Goal: Task Accomplishment & Management: Manage account settings

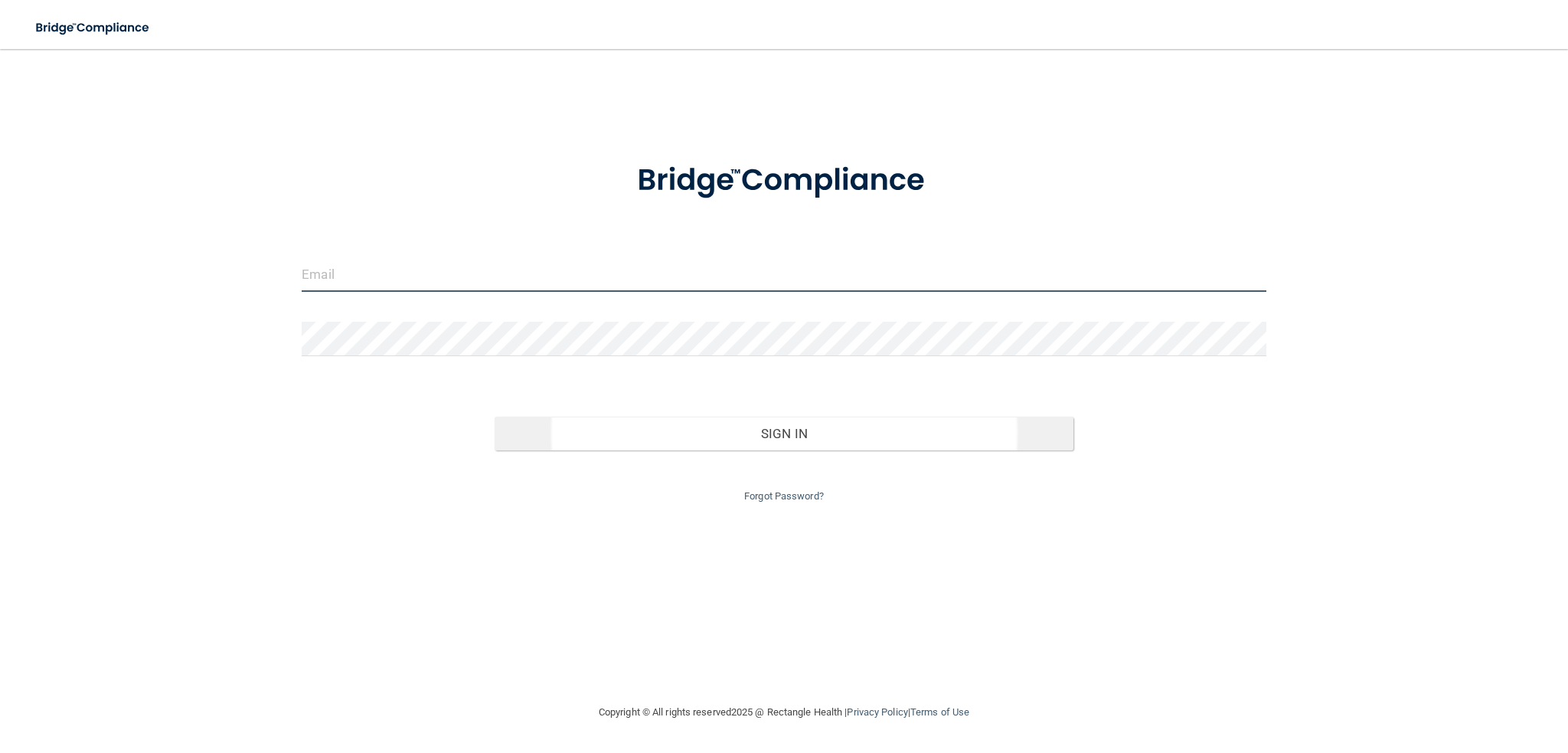
type input "[EMAIL_ADDRESS][DOMAIN_NAME]"
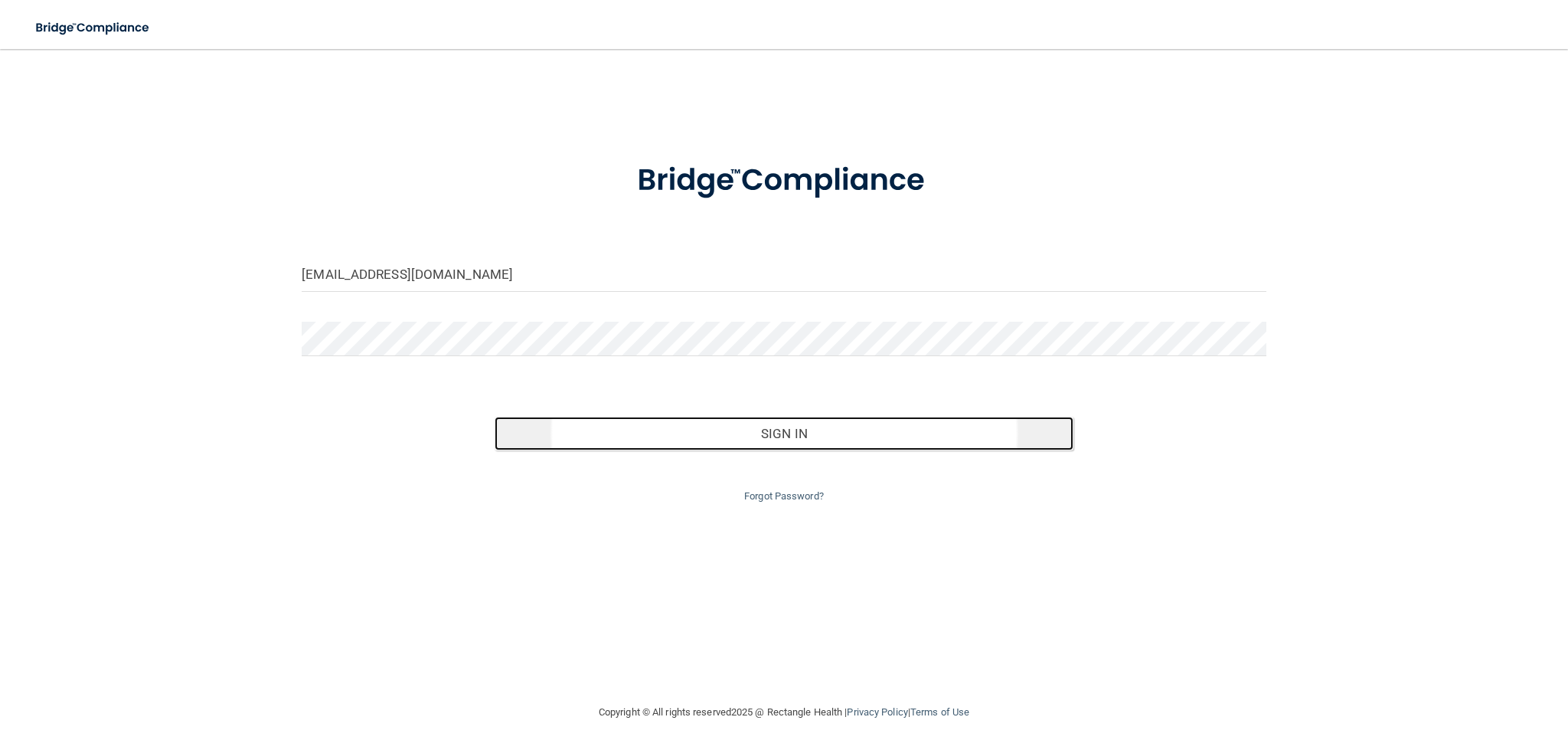
click at [793, 434] on button "Sign In" at bounding box center [783, 433] width 579 height 34
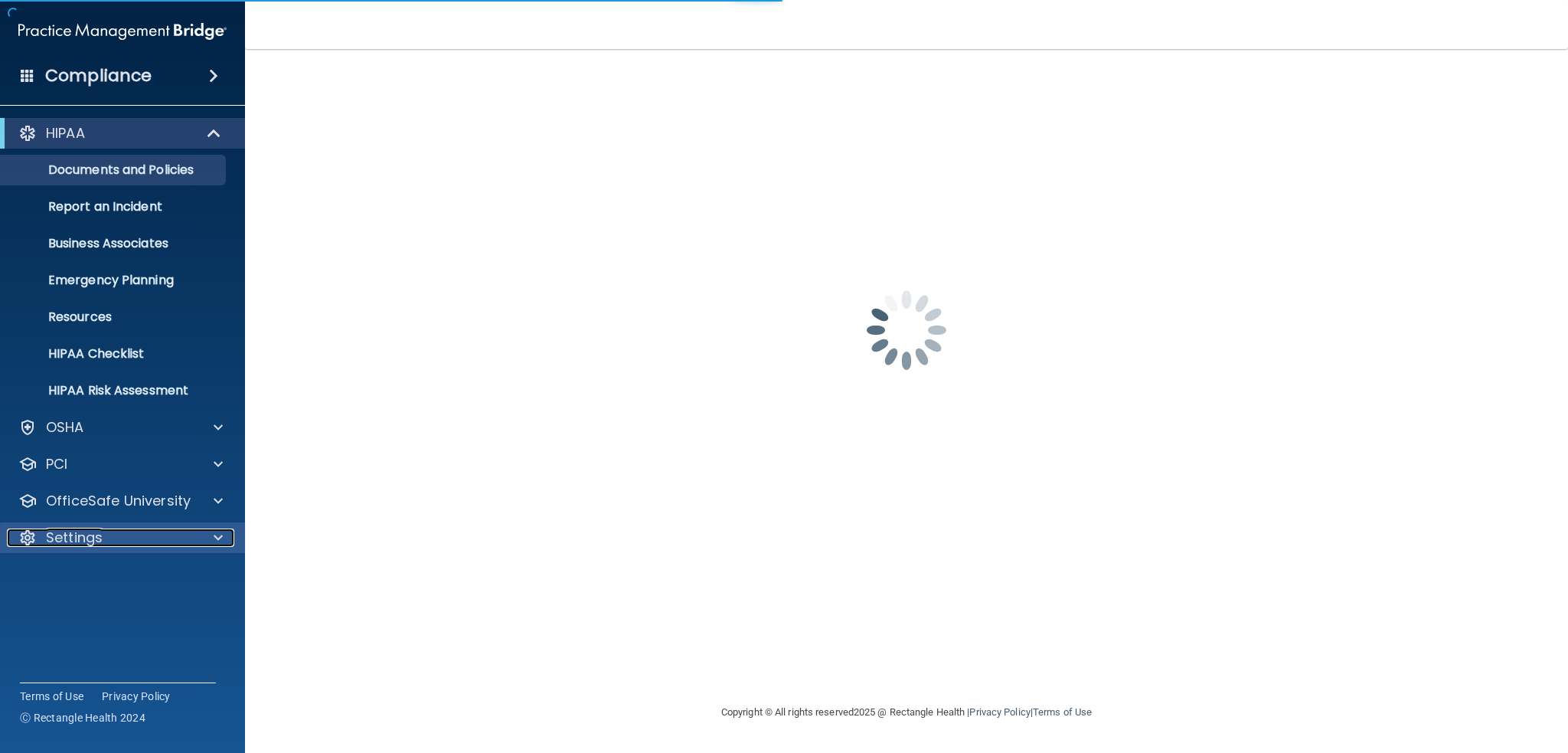
click at [106, 536] on div "Settings" at bounding box center [102, 537] width 190 height 19
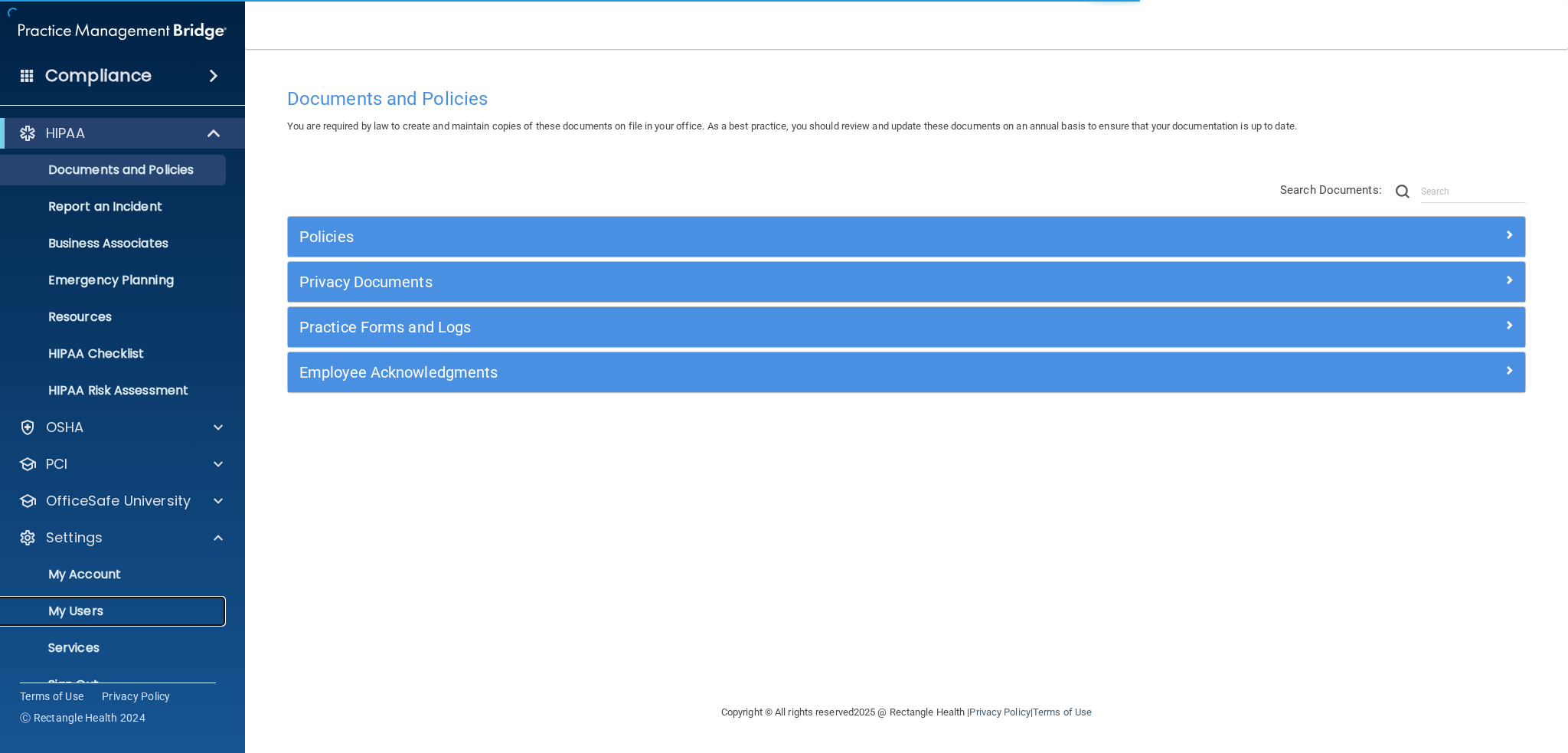
click at [99, 606] on p "My Users" at bounding box center [114, 610] width 209 height 15
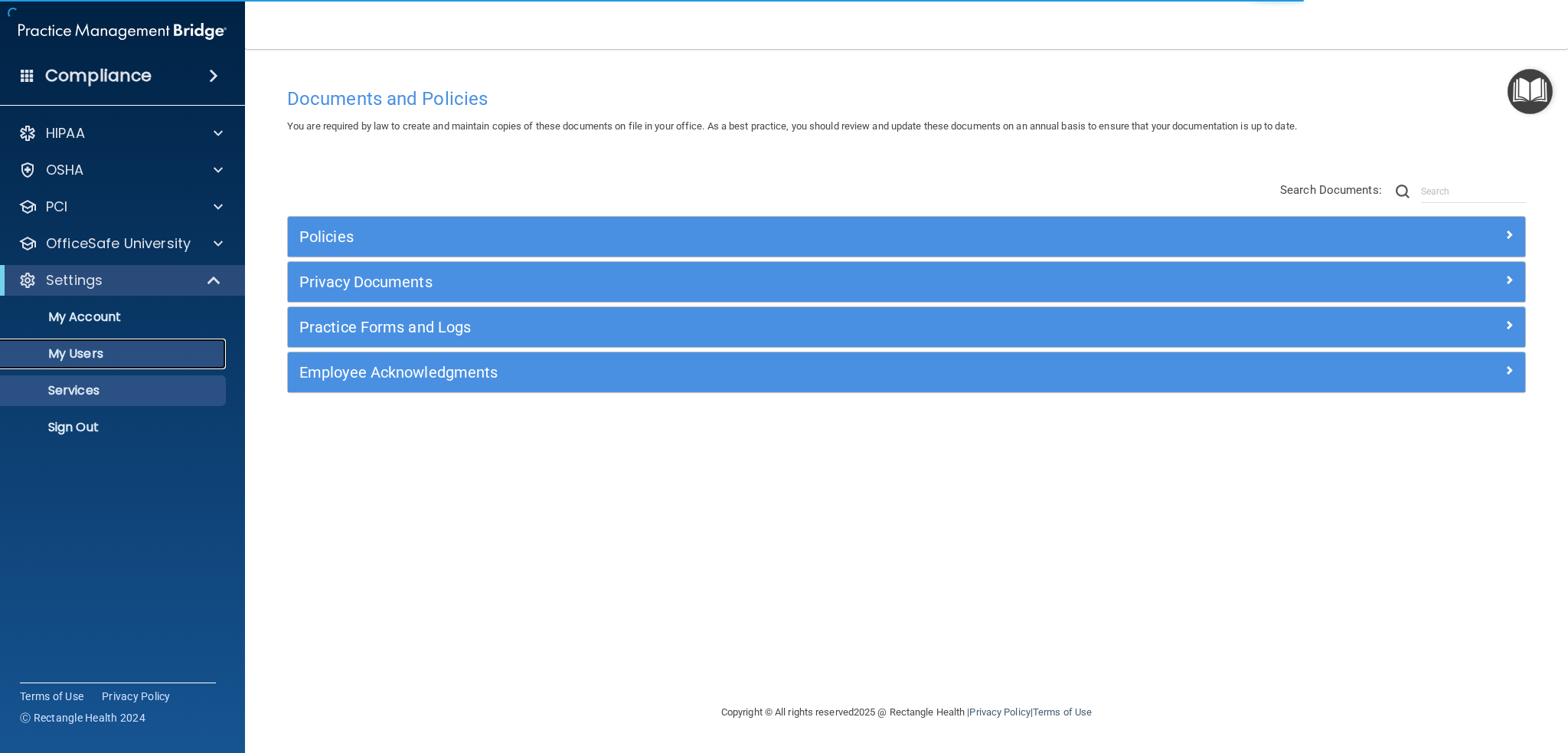
select select "20"
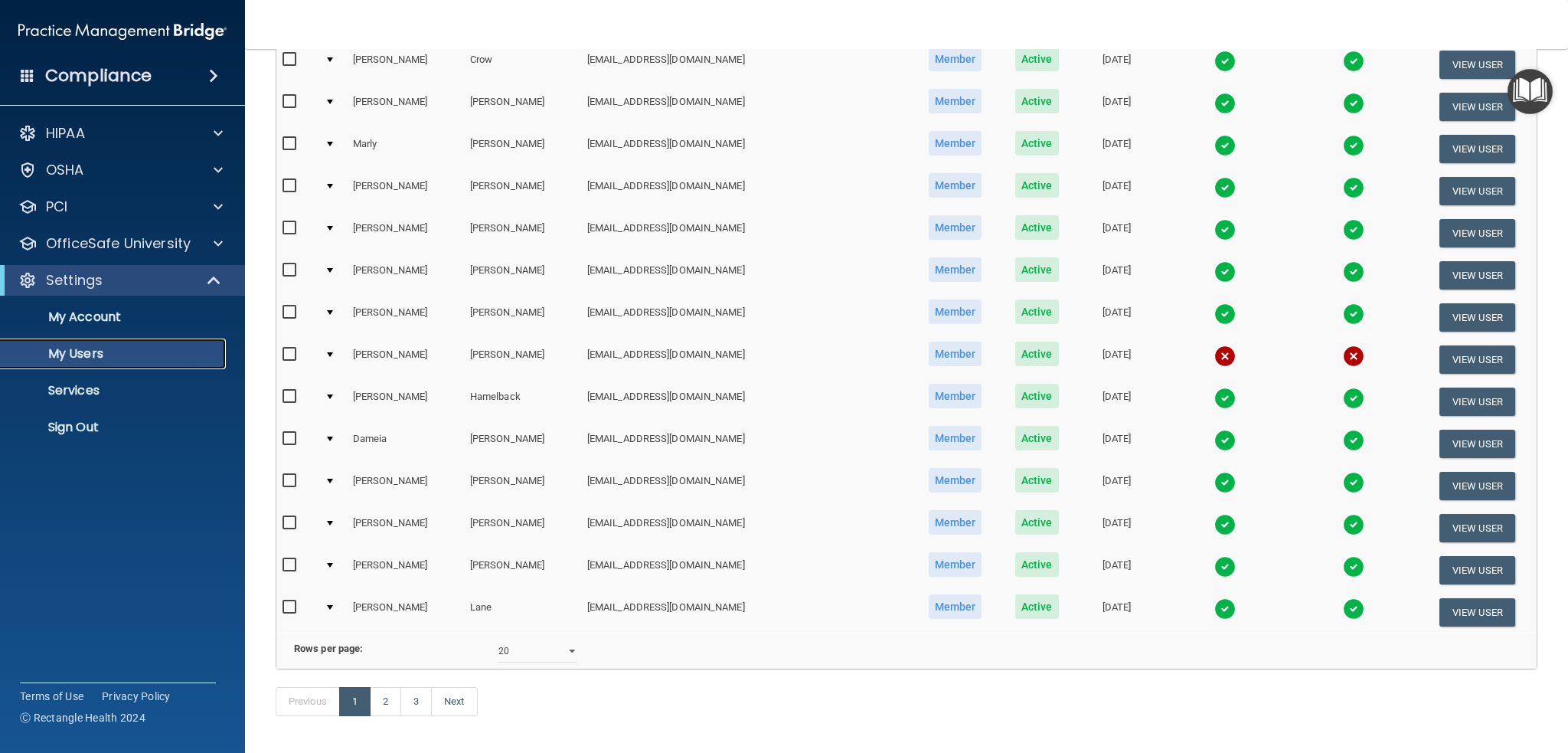
scroll to position [460, 0]
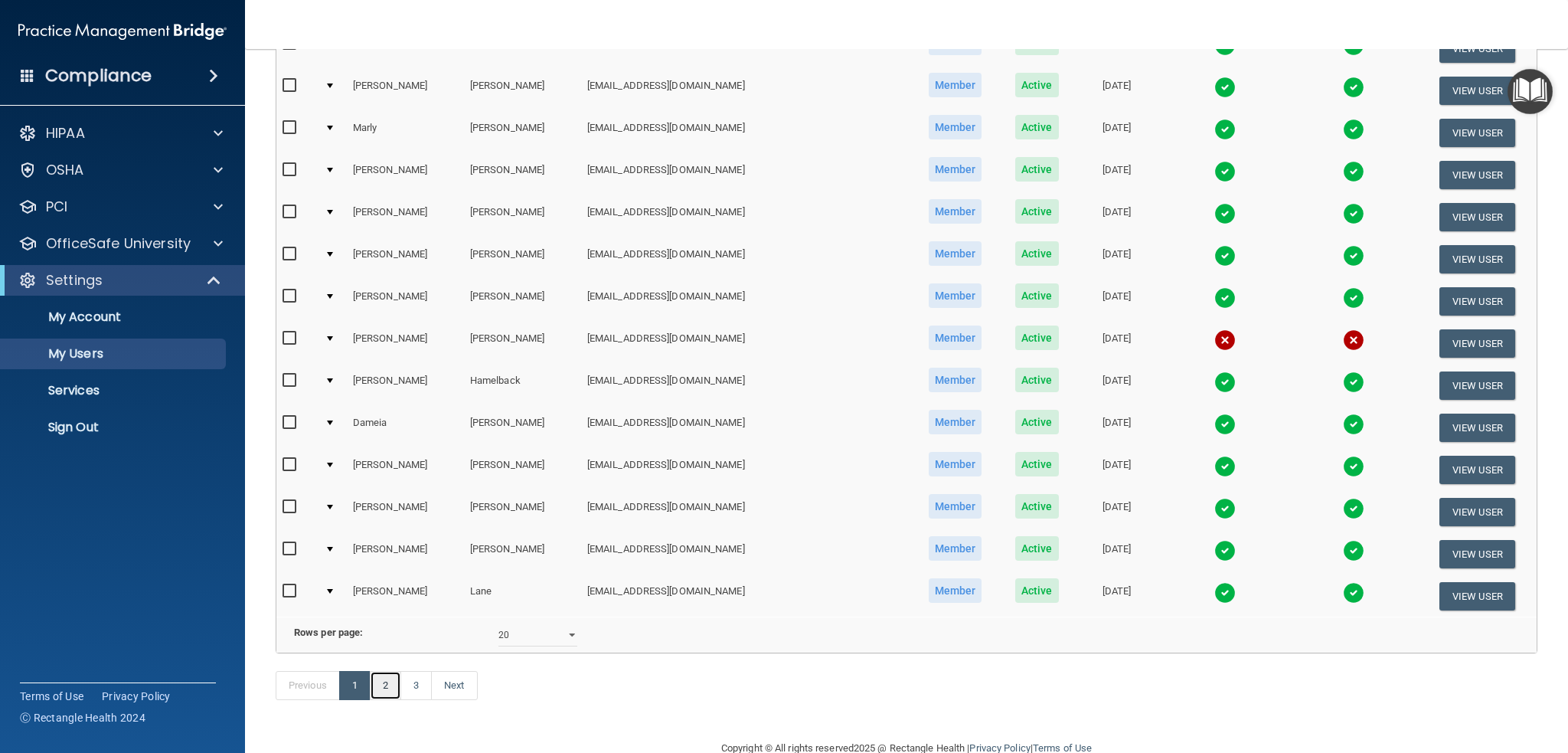
click at [397, 700] on link "2" at bounding box center [385, 685] width 31 height 29
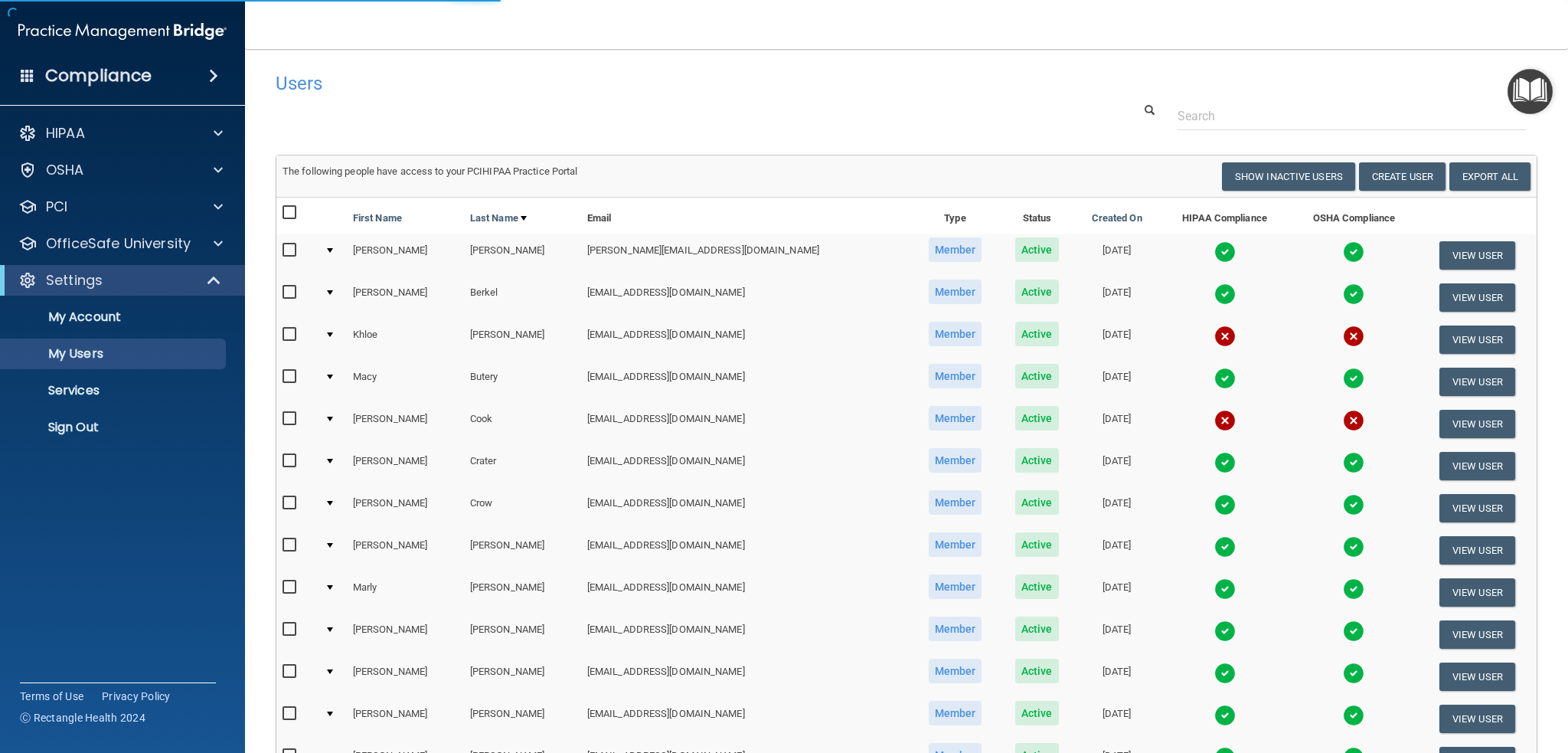
select select "20"
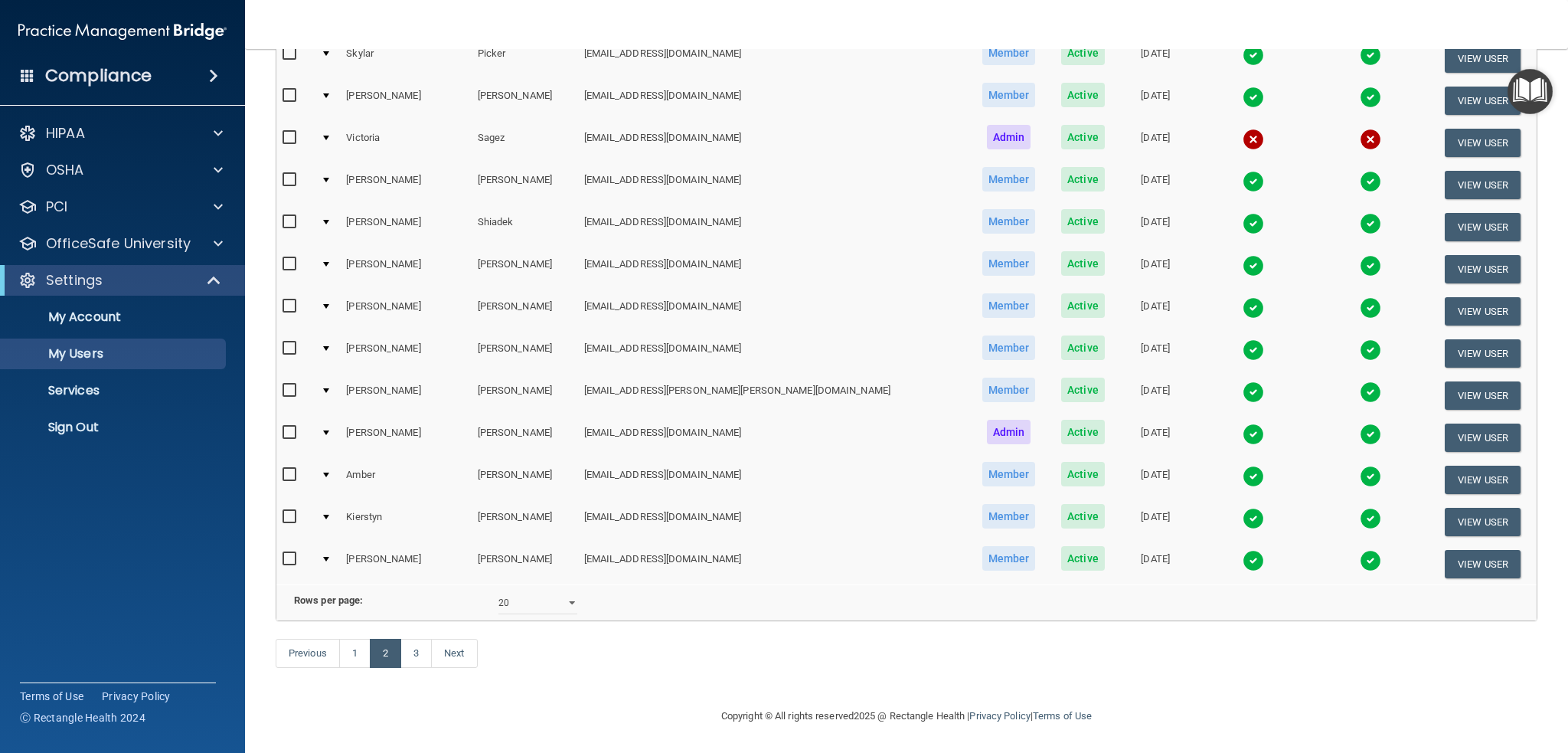
scroll to position [504, 0]
click at [415, 651] on link "3" at bounding box center [415, 653] width 31 height 29
select select "20"
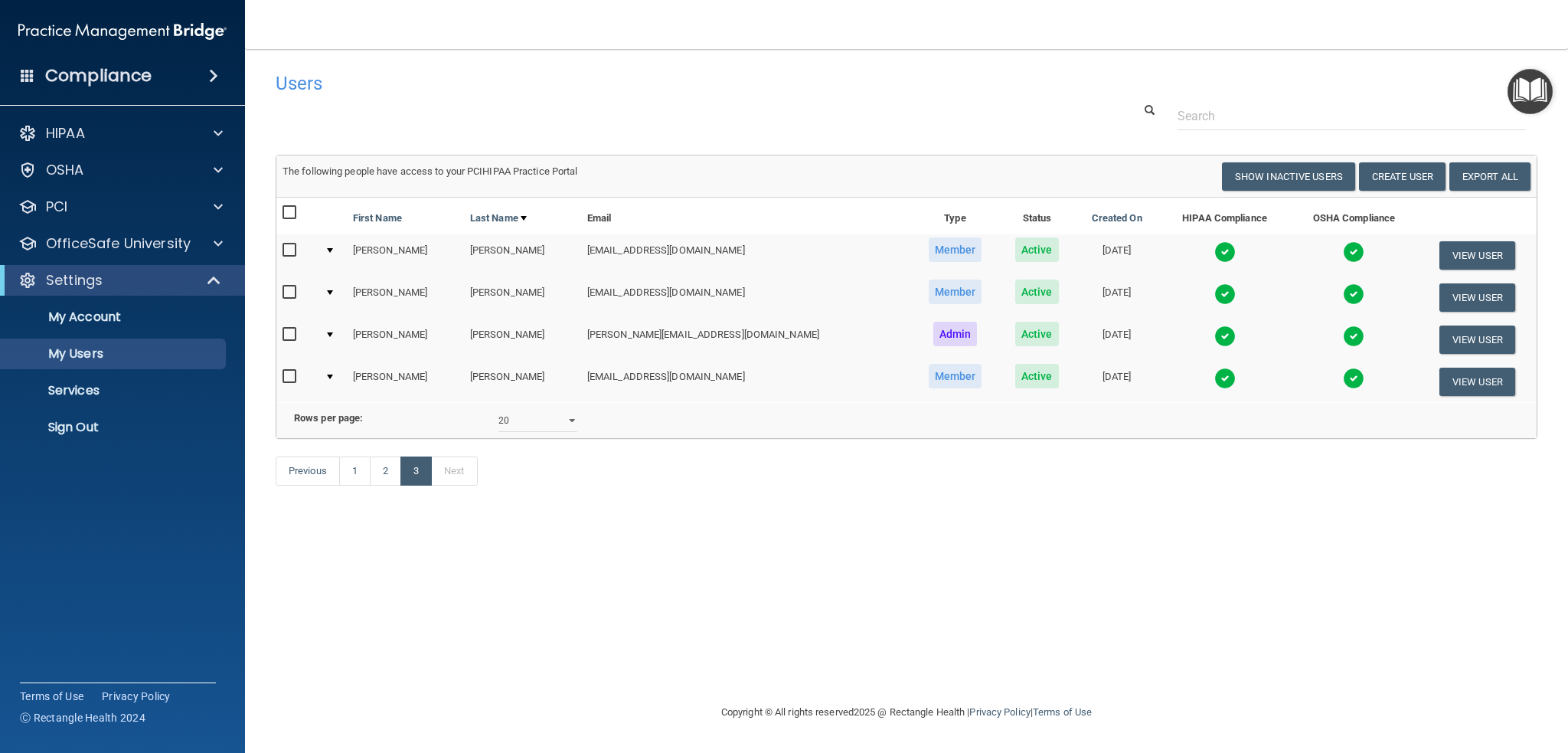
click at [1214, 247] on img at bounding box center [1224, 252] width 22 height 22
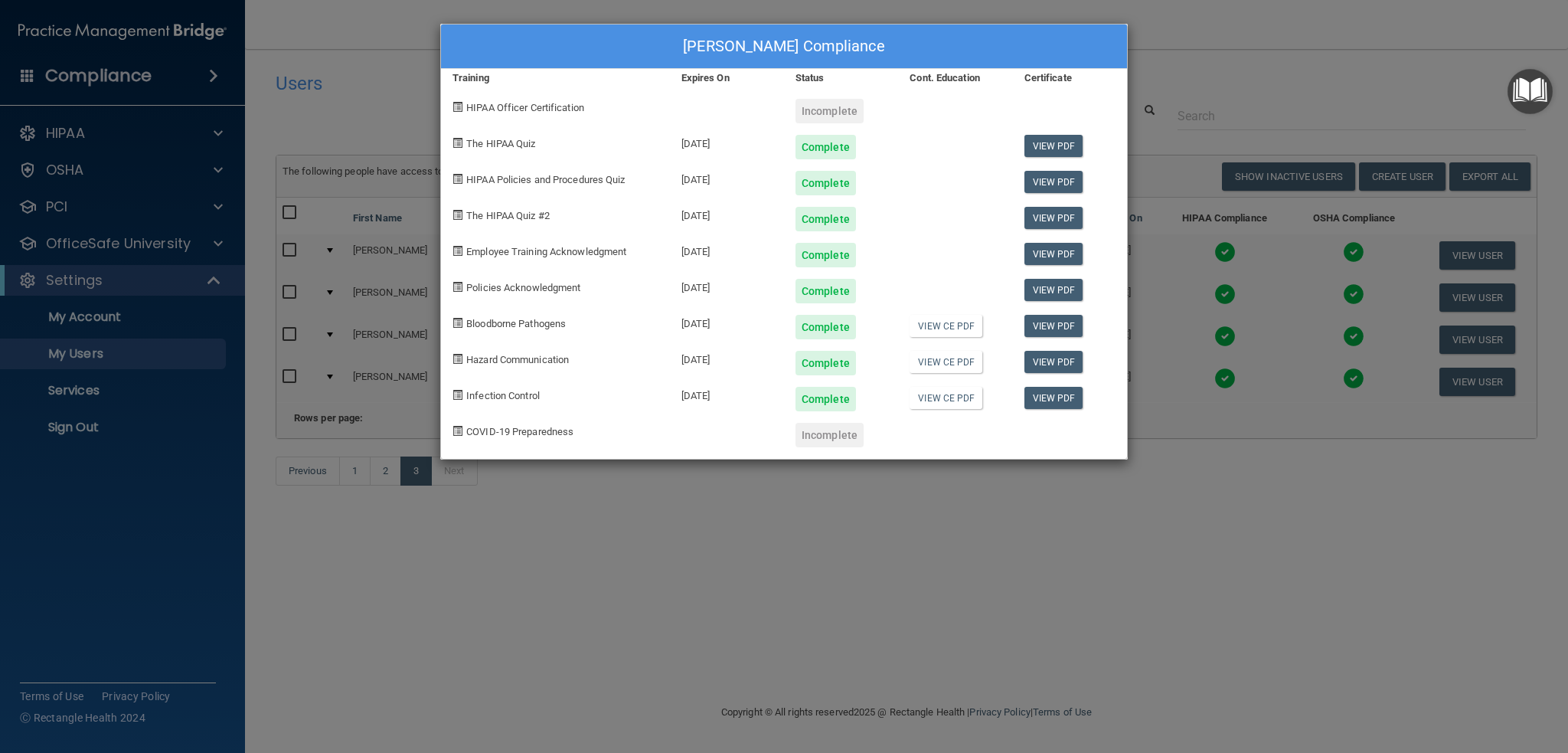
click at [89, 428] on div "[PERSON_NAME] Compliance Training Expires On Status Cont. Education Certificate…" at bounding box center [784, 376] width 1568 height 753
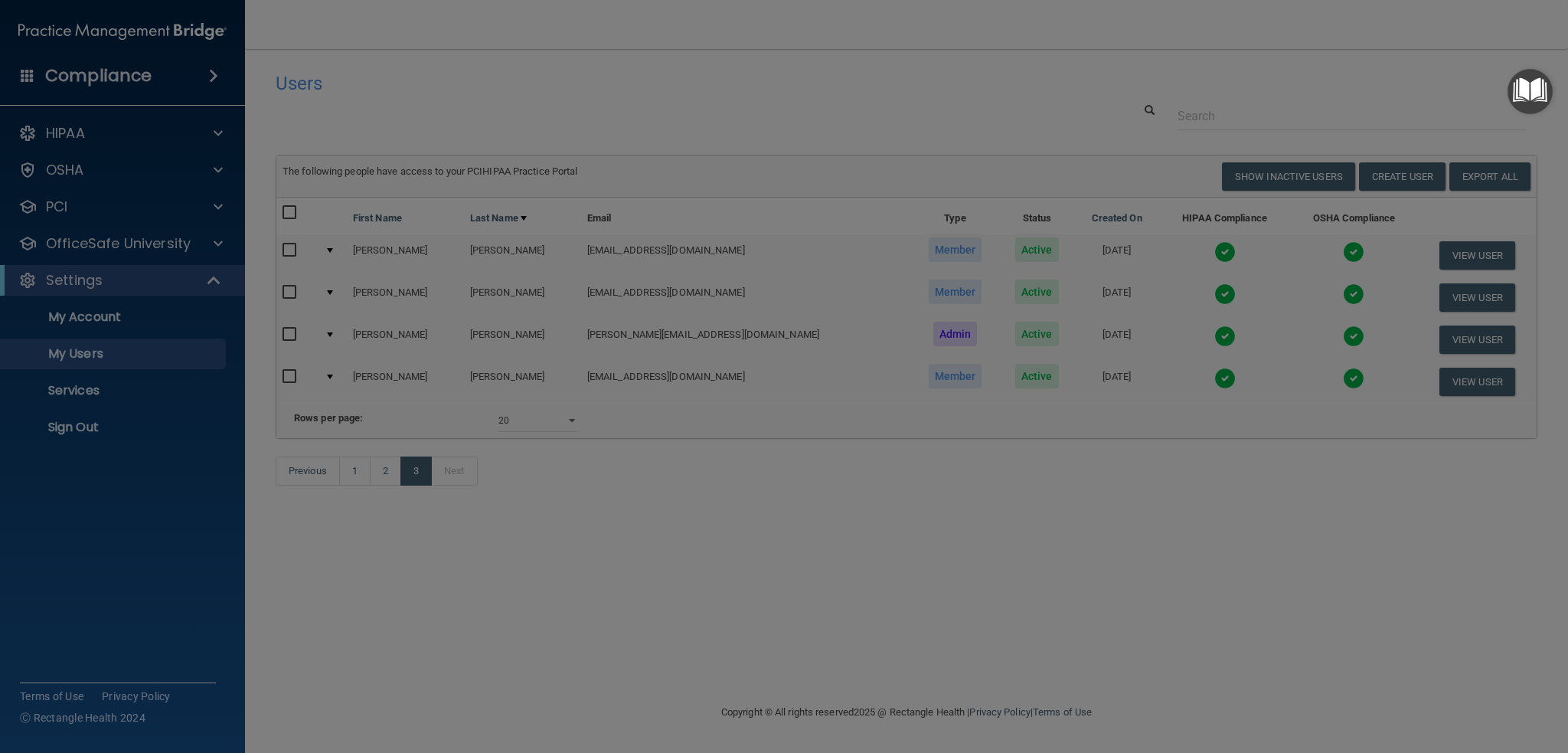
click at [89, 428] on div "[PERSON_NAME] Compliance Training Expires On Status Cont. Education Certificate…" at bounding box center [784, 376] width 1568 height 753
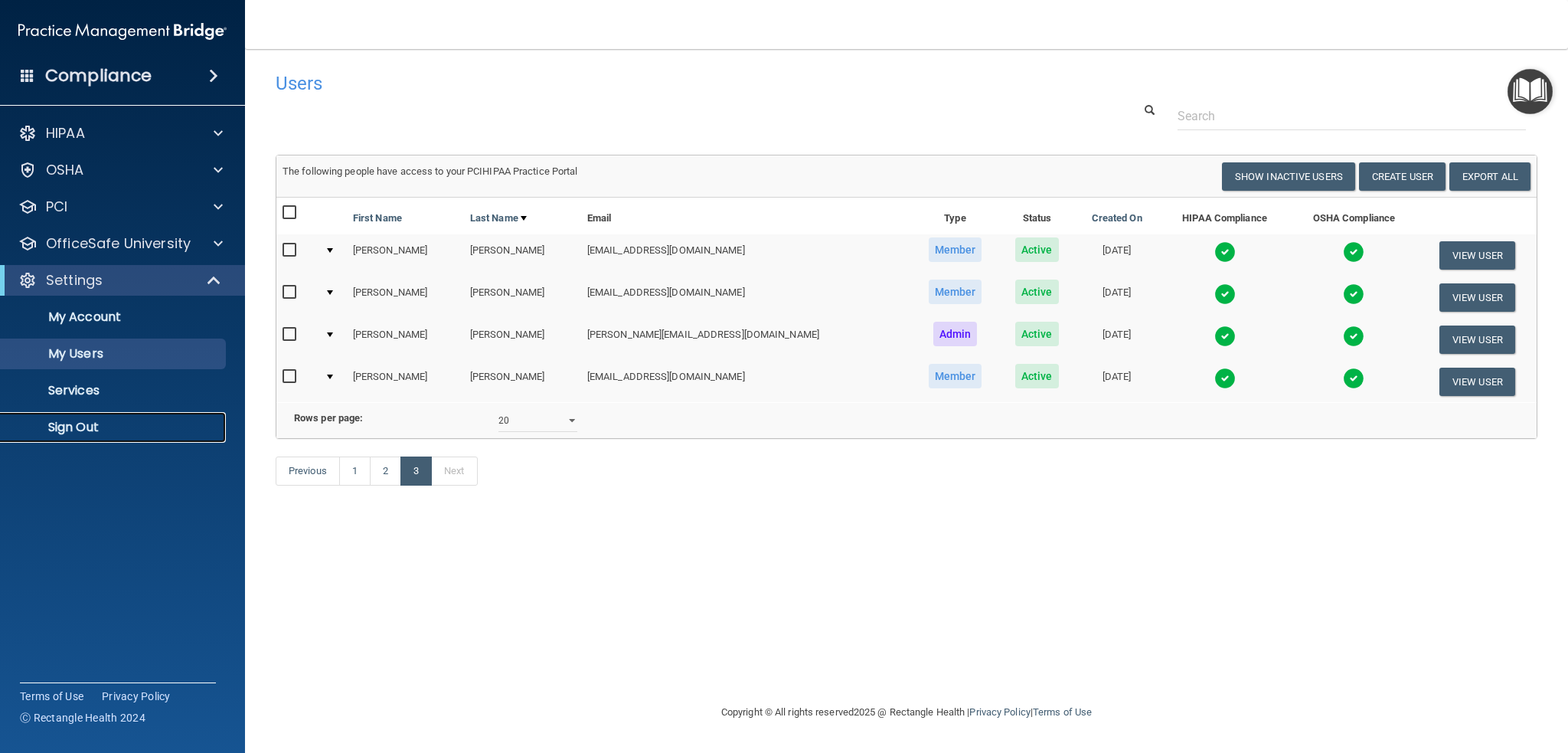
click at [89, 428] on p "Sign Out" at bounding box center [114, 427] width 209 height 15
